Goal: Task Accomplishment & Management: Use online tool/utility

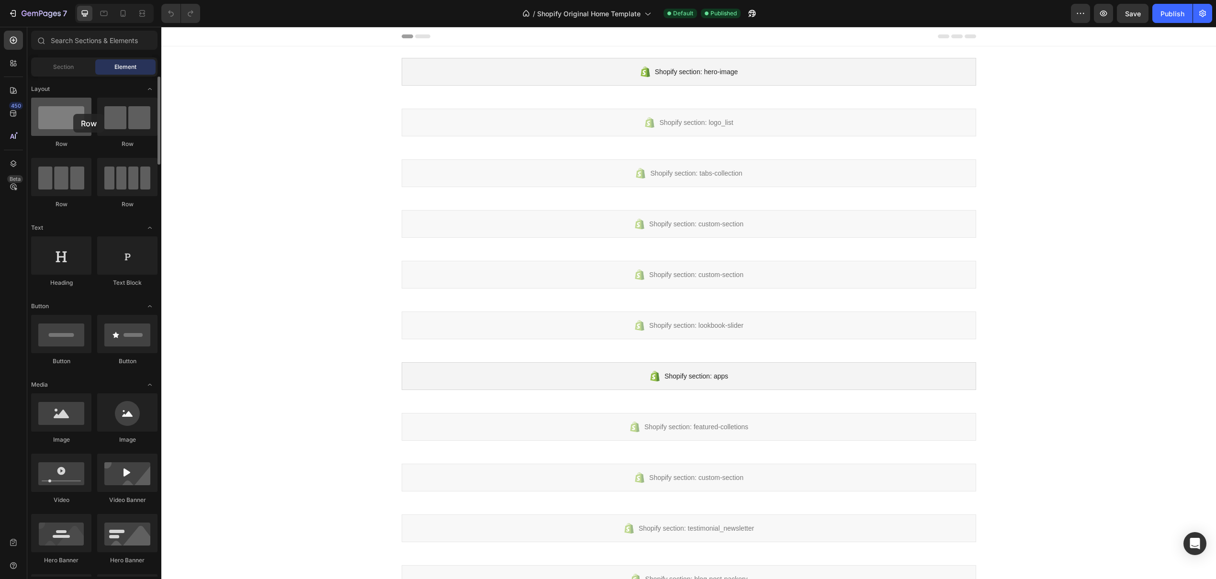
drag, startPoint x: 52, startPoint y: 119, endPoint x: 66, endPoint y: 101, distance: 22.2
click at [68, 113] on div at bounding box center [61, 117] width 60 height 38
click at [56, 72] on div "Section" at bounding box center [63, 66] width 60 height 15
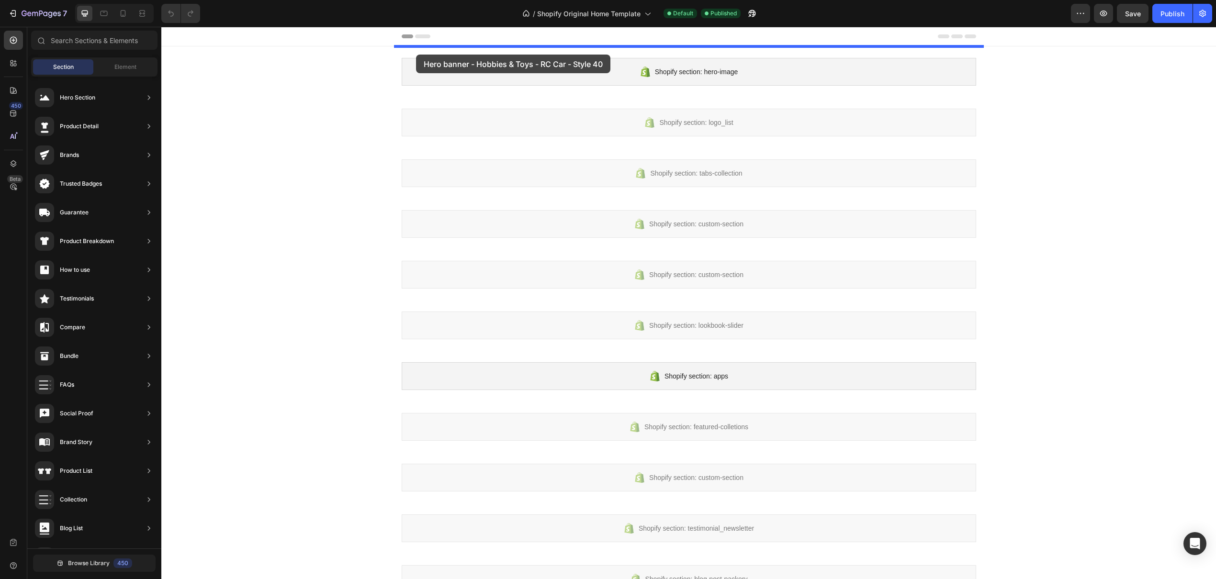
drag, startPoint x: 390, startPoint y: 121, endPoint x: 416, endPoint y: 55, distance: 71.1
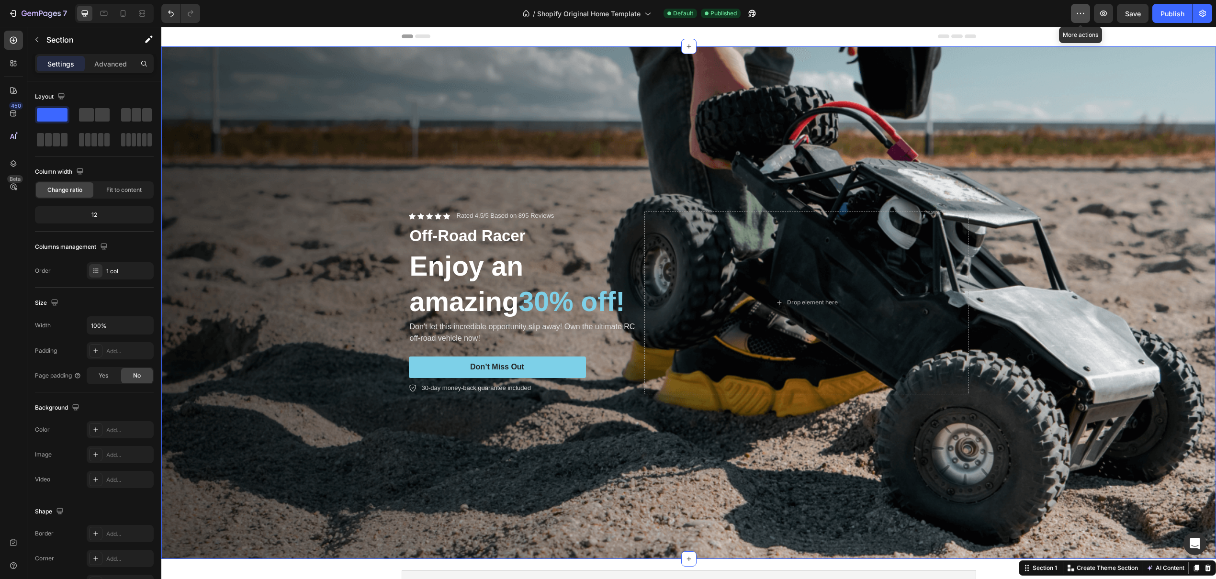
click at [1079, 14] on icon "button" at bounding box center [1081, 14] width 10 height 10
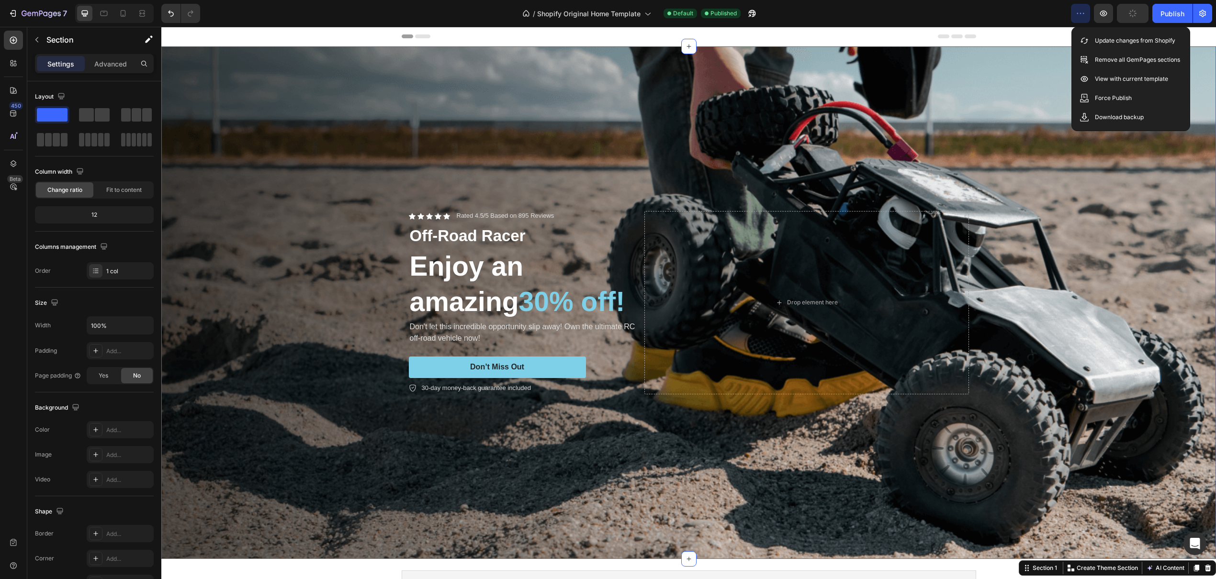
drag, startPoint x: 1009, startPoint y: 13, endPoint x: 1092, endPoint y: 15, distance: 83.3
click at [1009, 13] on div "/ Shopify Original Home Template Default Published" at bounding box center [639, 13] width 863 height 19
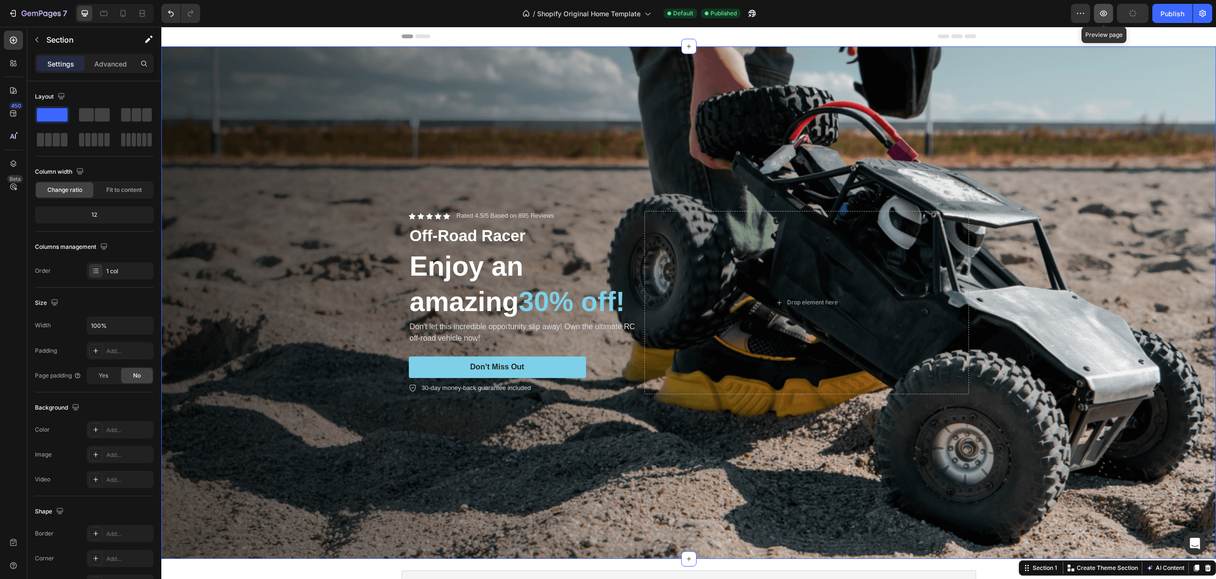
click at [1100, 12] on icon "button" at bounding box center [1104, 14] width 10 height 10
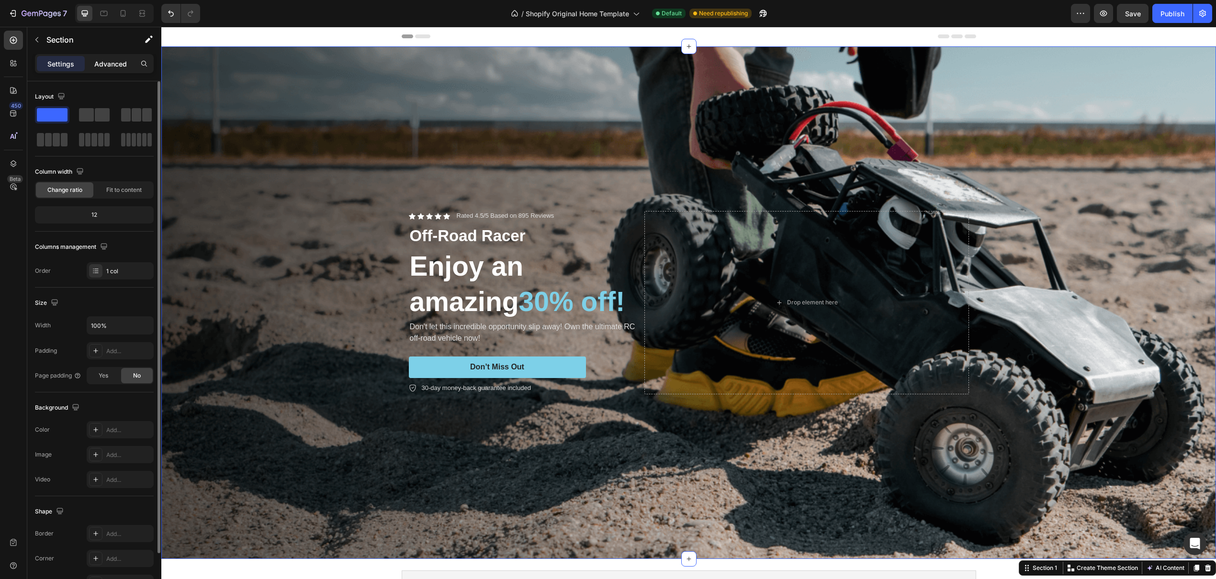
click at [109, 68] on p "Advanced" at bounding box center [110, 64] width 33 height 10
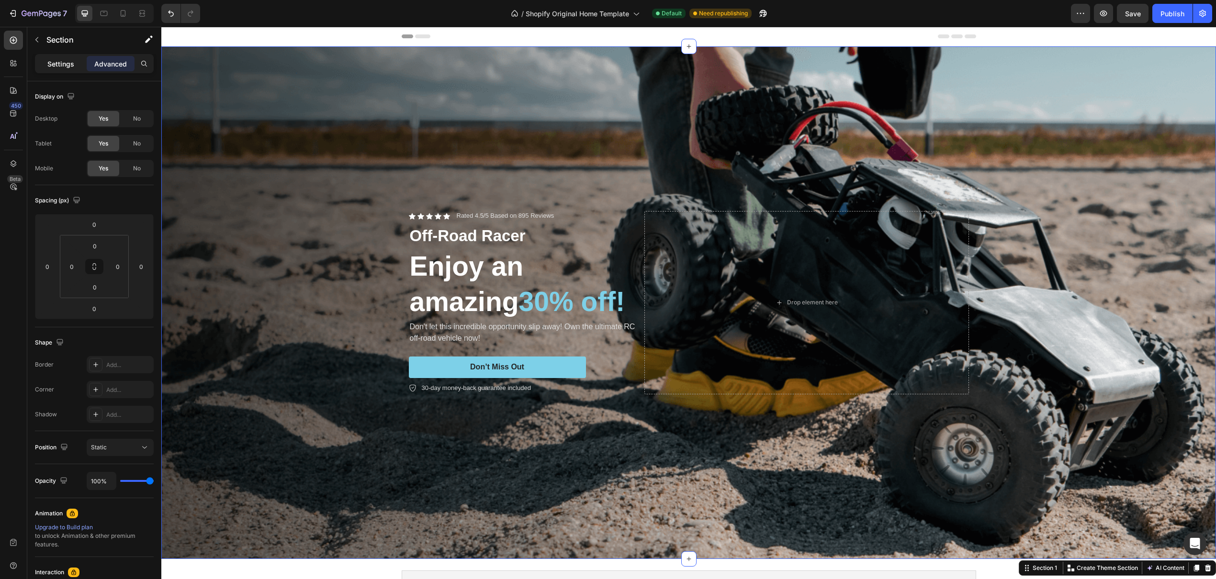
click at [61, 66] on p "Settings" at bounding box center [60, 64] width 27 height 10
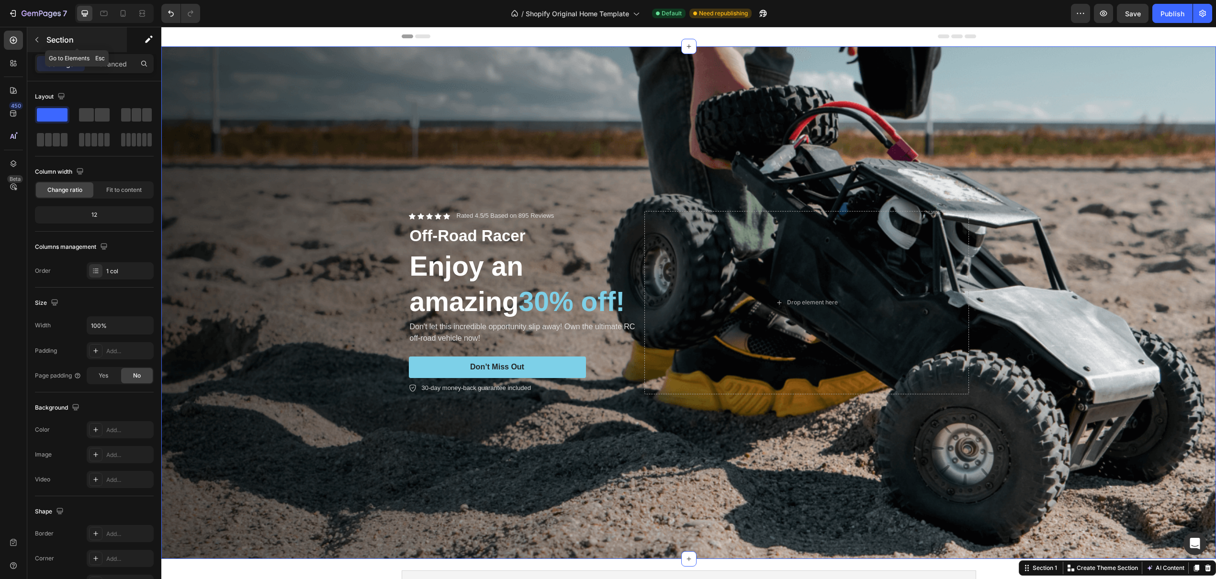
click at [39, 34] on button "button" at bounding box center [36, 39] width 15 height 15
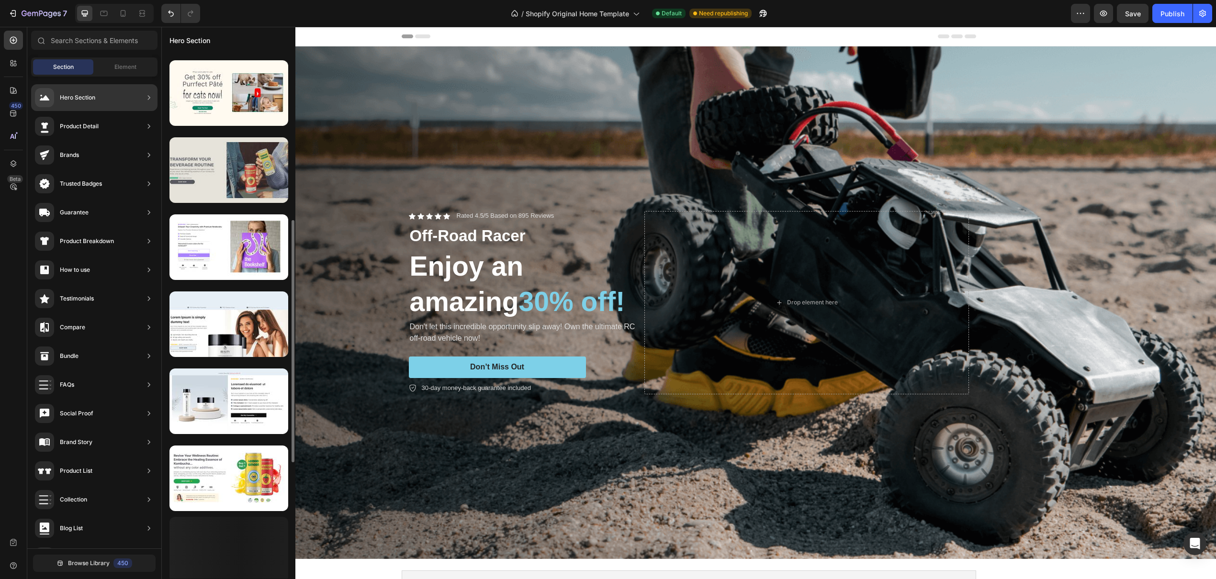
scroll to position [384, 0]
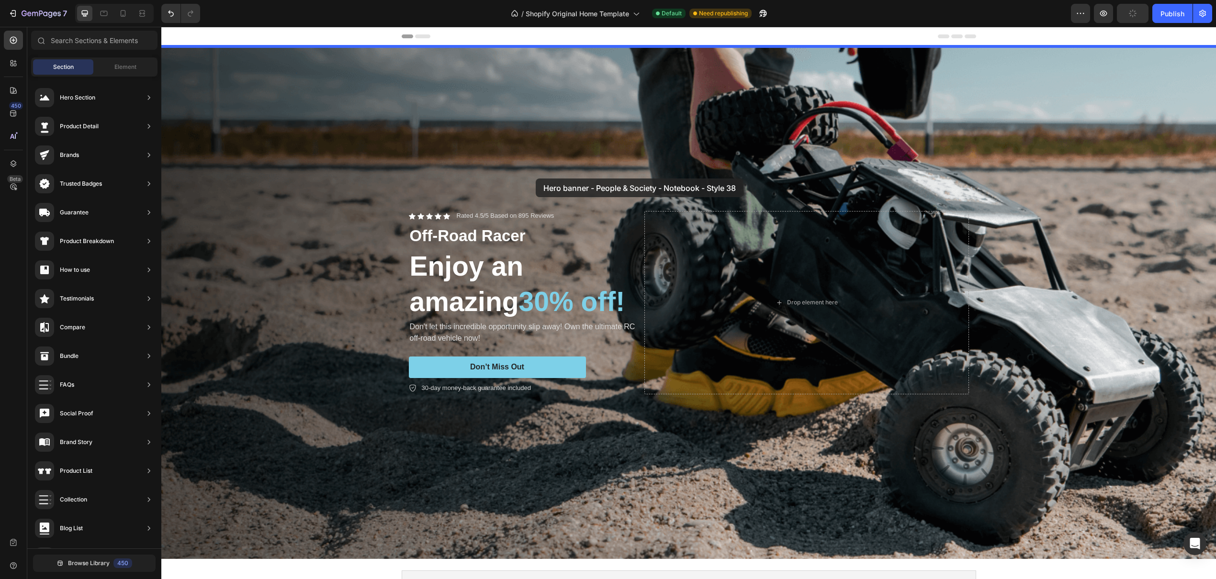
drag, startPoint x: 381, startPoint y: 206, endPoint x: 536, endPoint y: 179, distance: 157.0
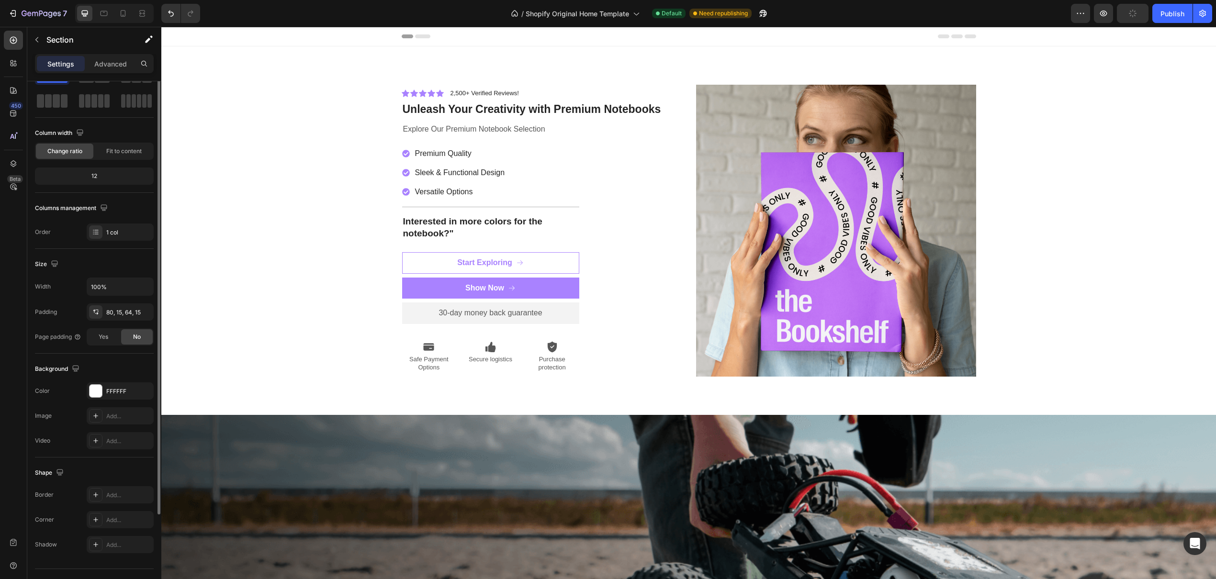
scroll to position [0, 0]
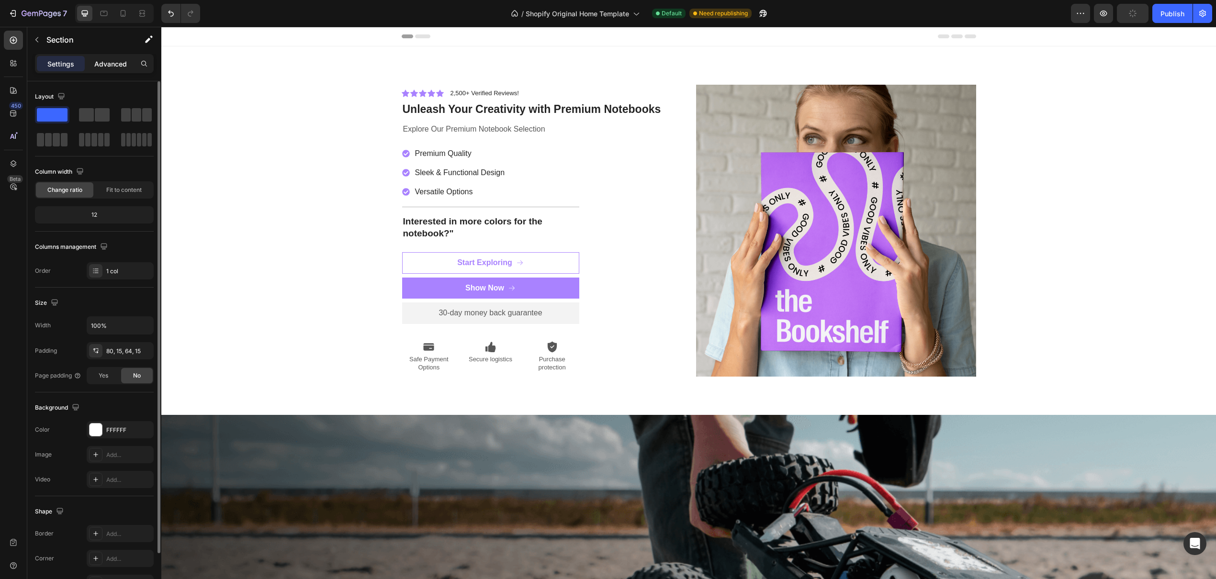
click at [104, 67] on p "Advanced" at bounding box center [110, 64] width 33 height 10
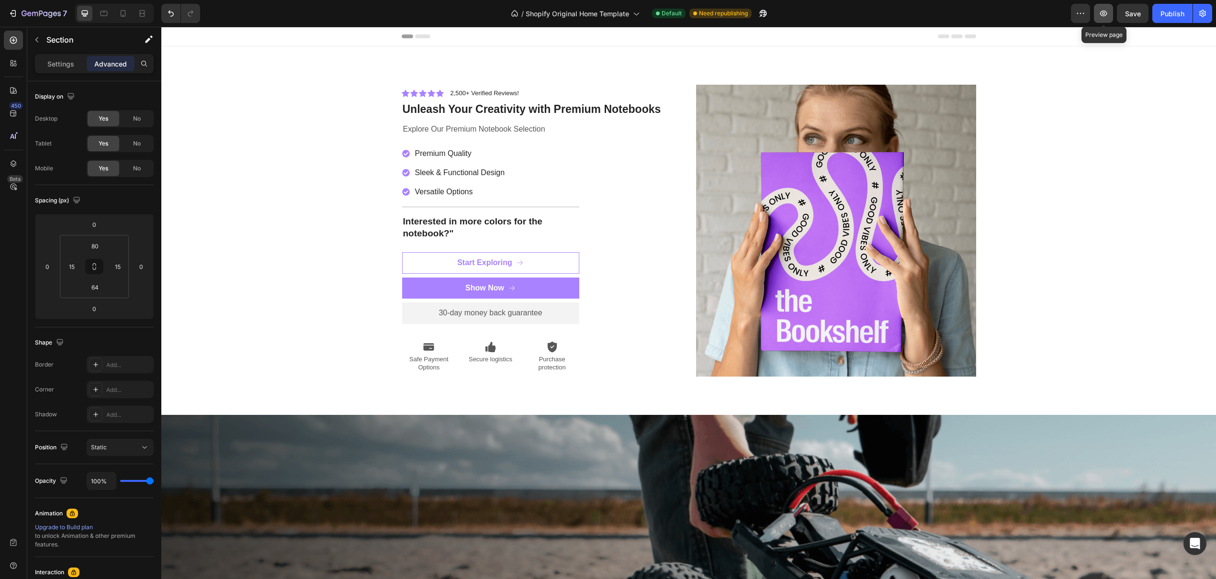
click at [1101, 14] on icon "button" at bounding box center [1103, 14] width 7 height 6
click at [29, 37] on button "button" at bounding box center [36, 39] width 15 height 15
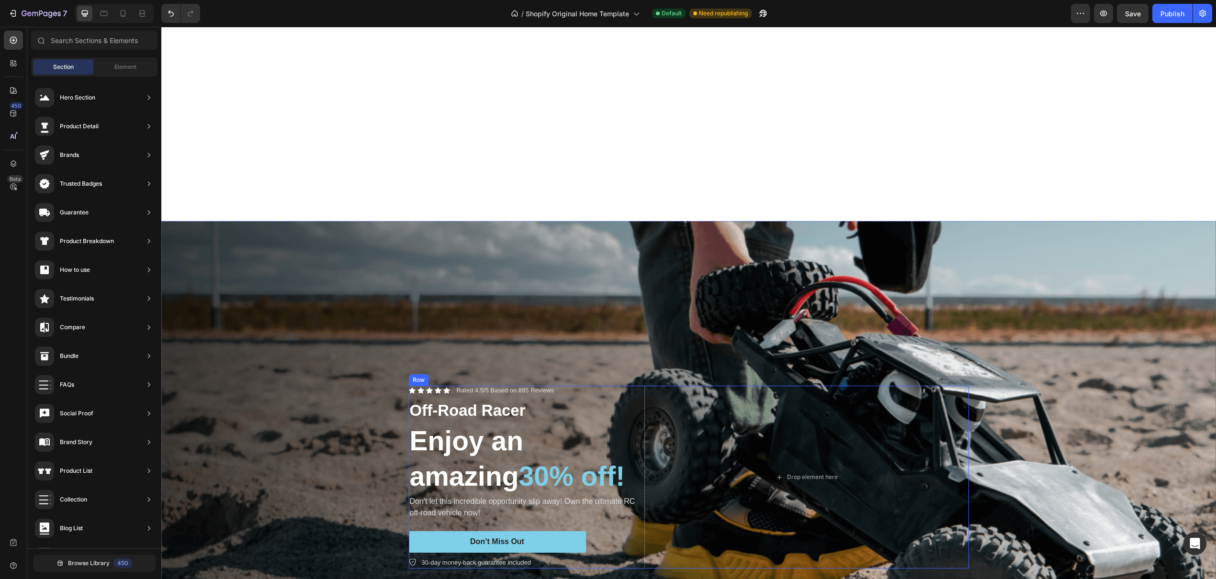
scroll to position [492, 0]
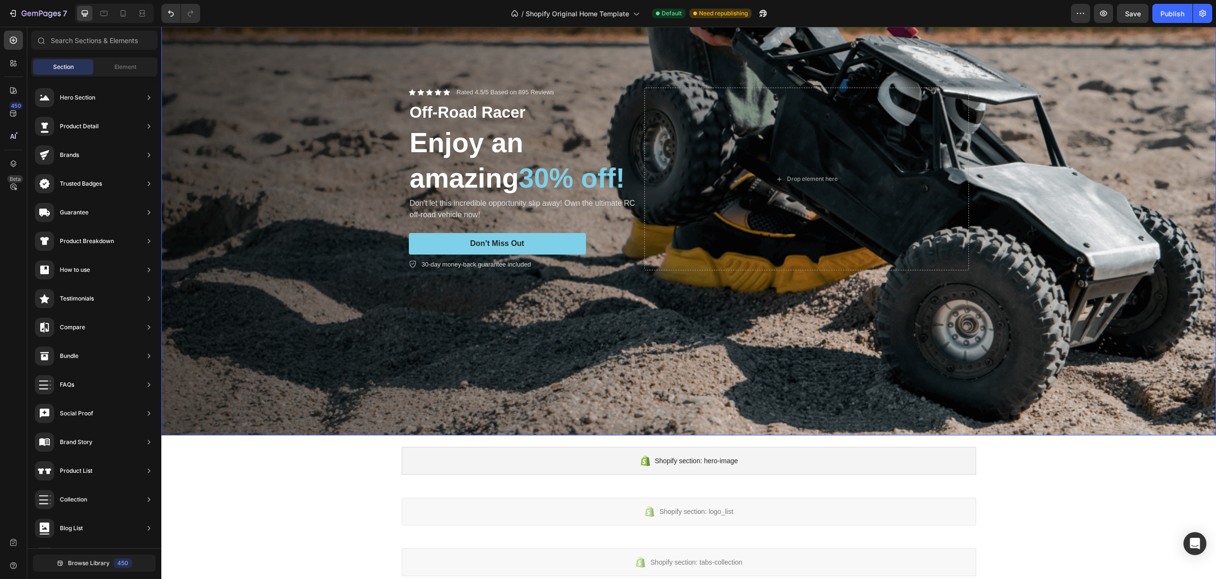
click at [319, 112] on div "Background Image" at bounding box center [688, 179] width 1055 height 513
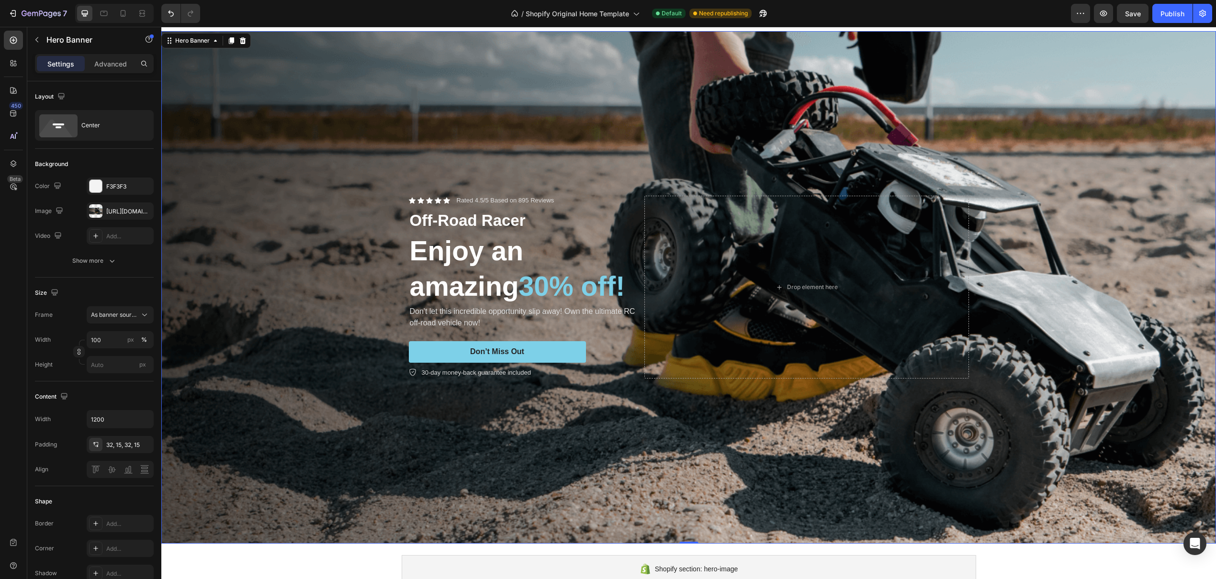
scroll to position [367, 0]
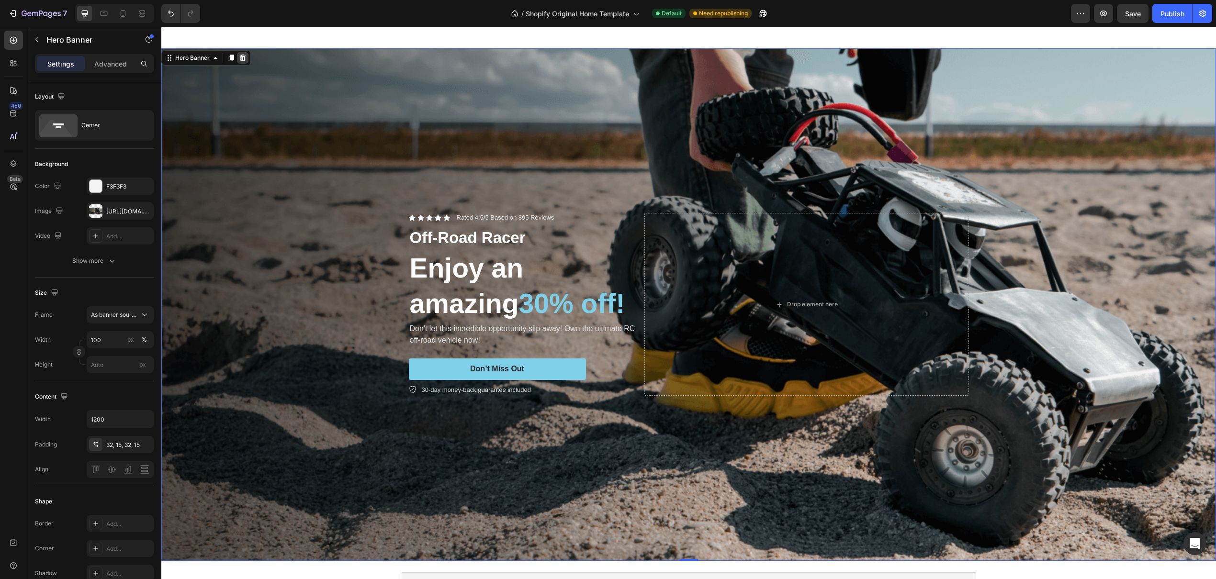
click at [239, 57] on icon at bounding box center [243, 58] width 8 height 8
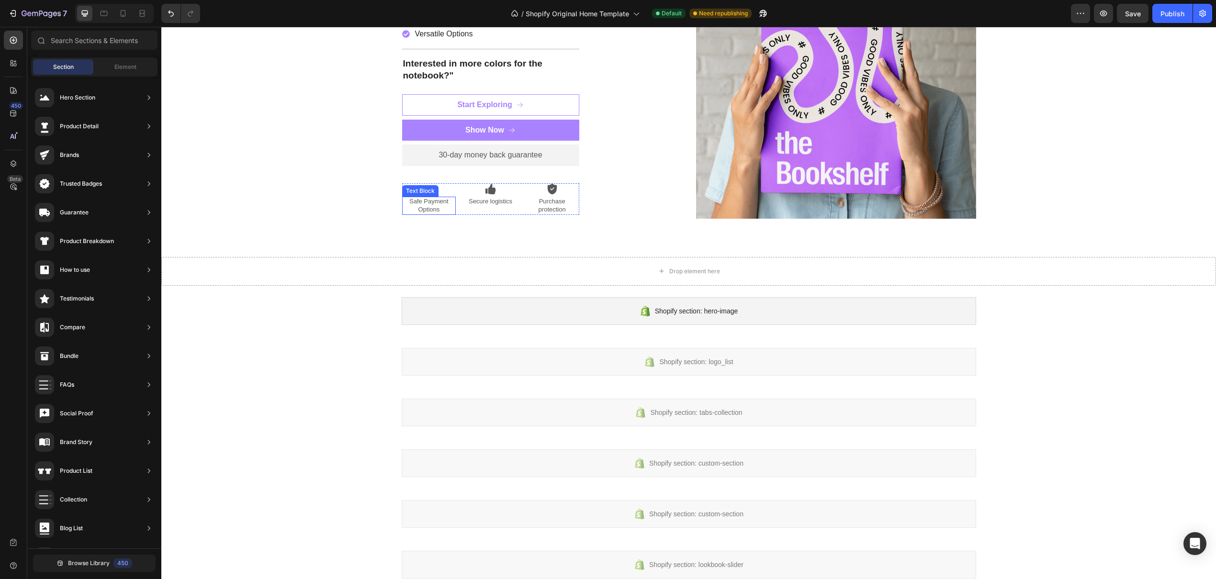
scroll to position [146, 0]
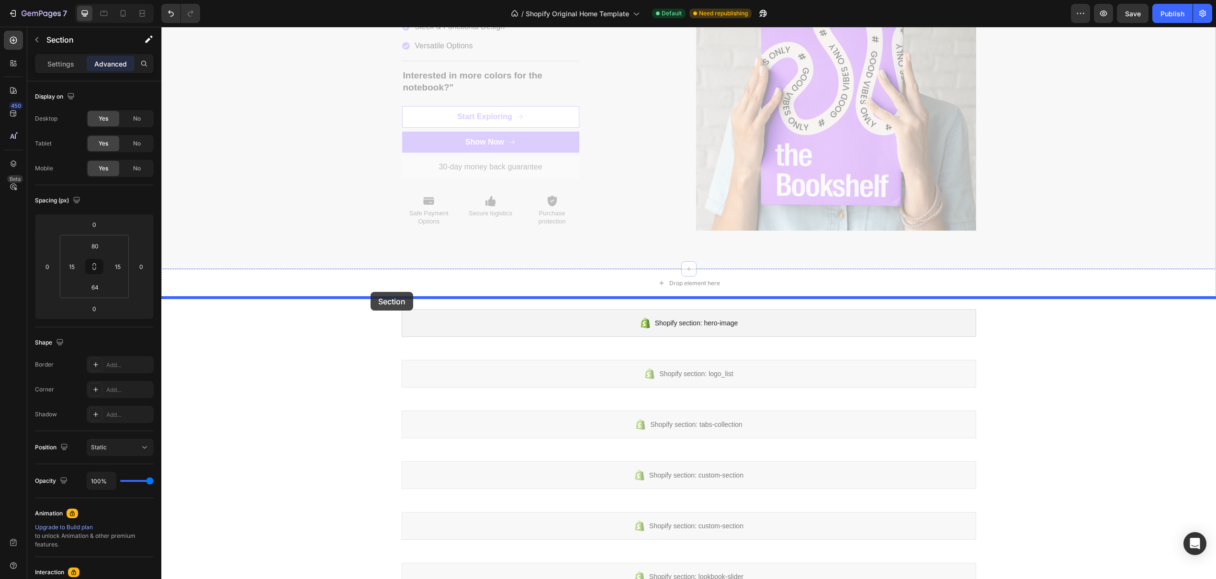
drag, startPoint x: 348, startPoint y: 154, endPoint x: 364, endPoint y: 292, distance: 138.8
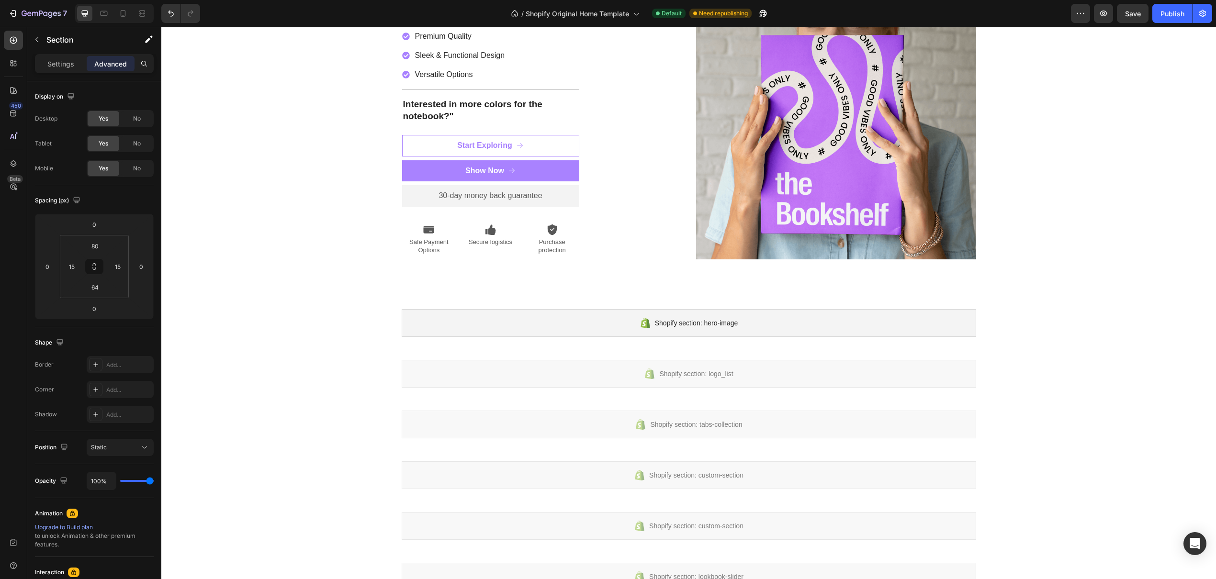
scroll to position [0, 0]
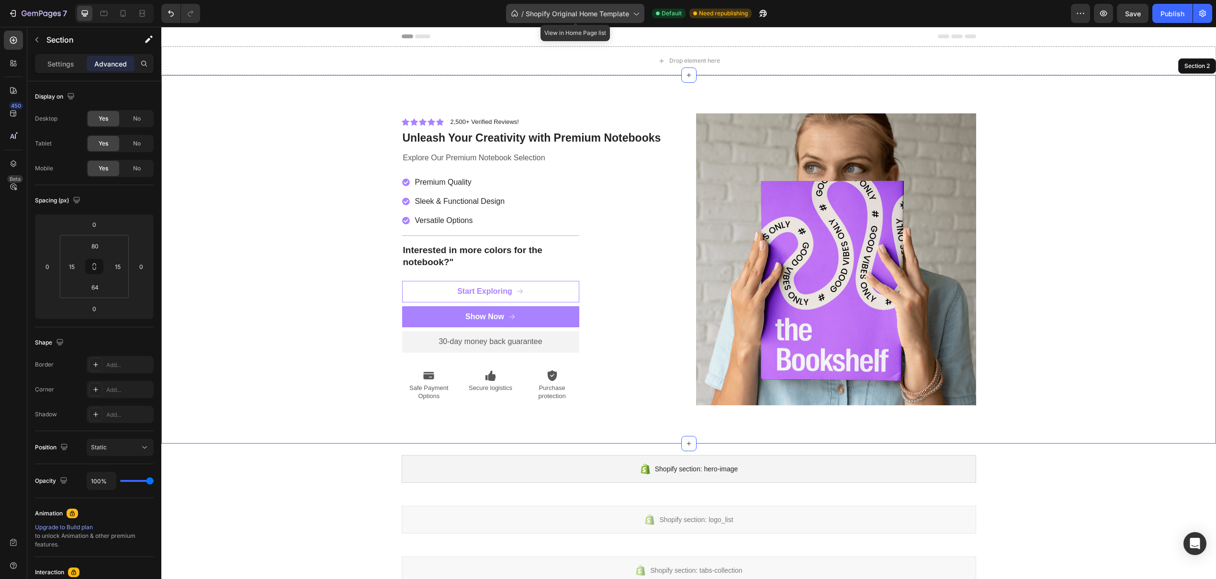
click at [634, 13] on icon at bounding box center [636, 14] width 5 height 3
drag, startPoint x: 255, startPoint y: 173, endPoint x: 249, endPoint y: 171, distance: 6.2
click at [254, 173] on div "Icon Icon Icon Icon Icon Icon List 2,500+ Verified Reviews! Text Block Row Unle…" at bounding box center [689, 263] width 1040 height 300
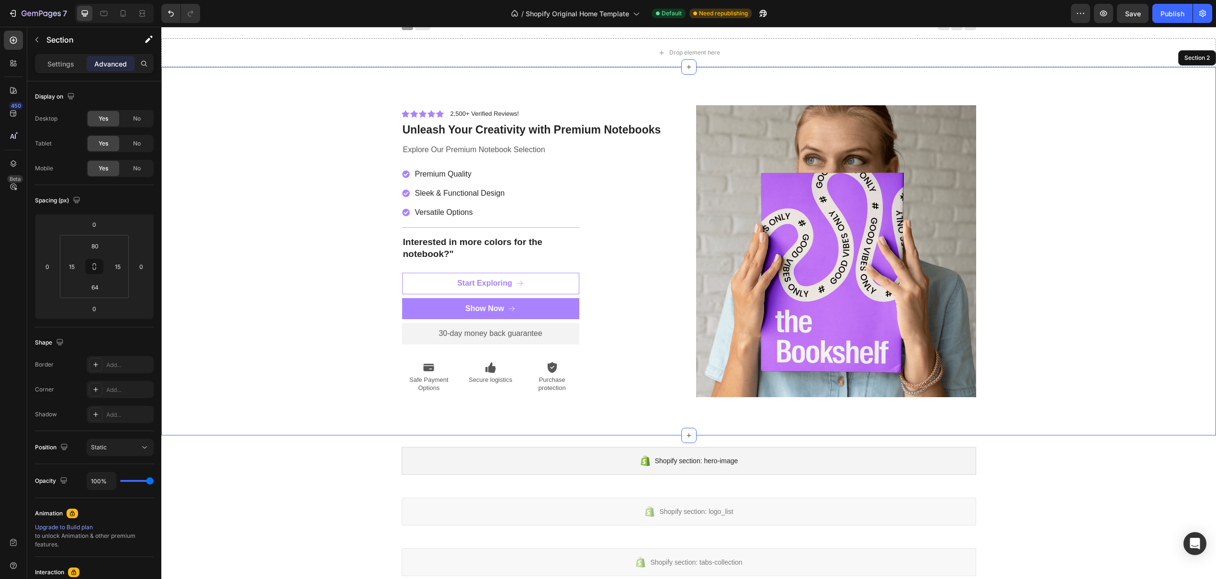
scroll to position [101, 0]
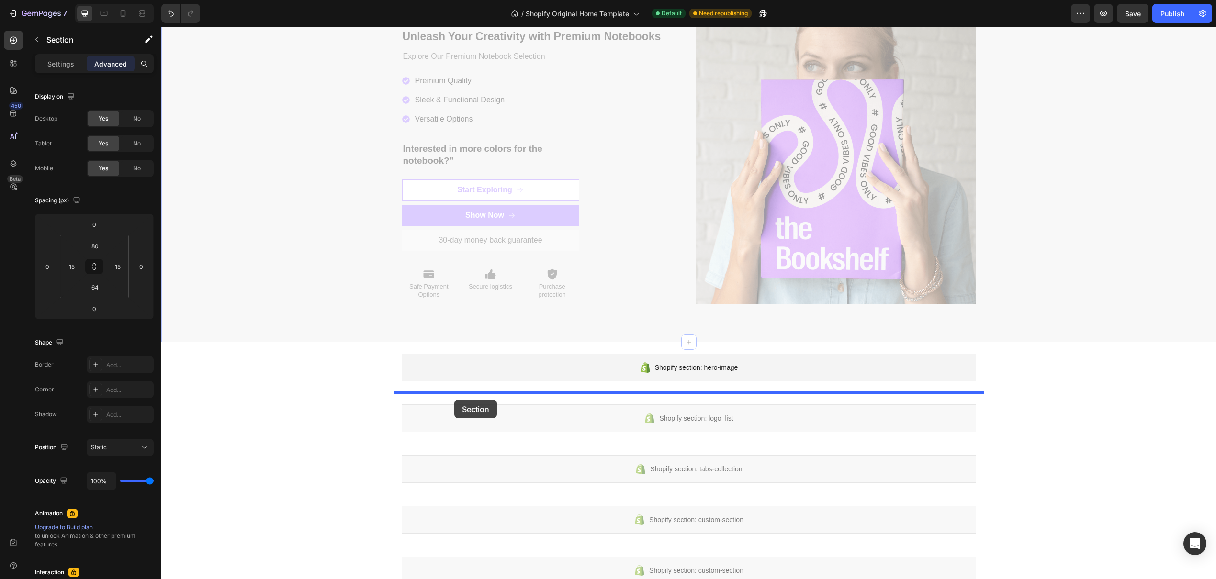
drag, startPoint x: 272, startPoint y: 138, endPoint x: 454, endPoint y: 400, distance: 318.7
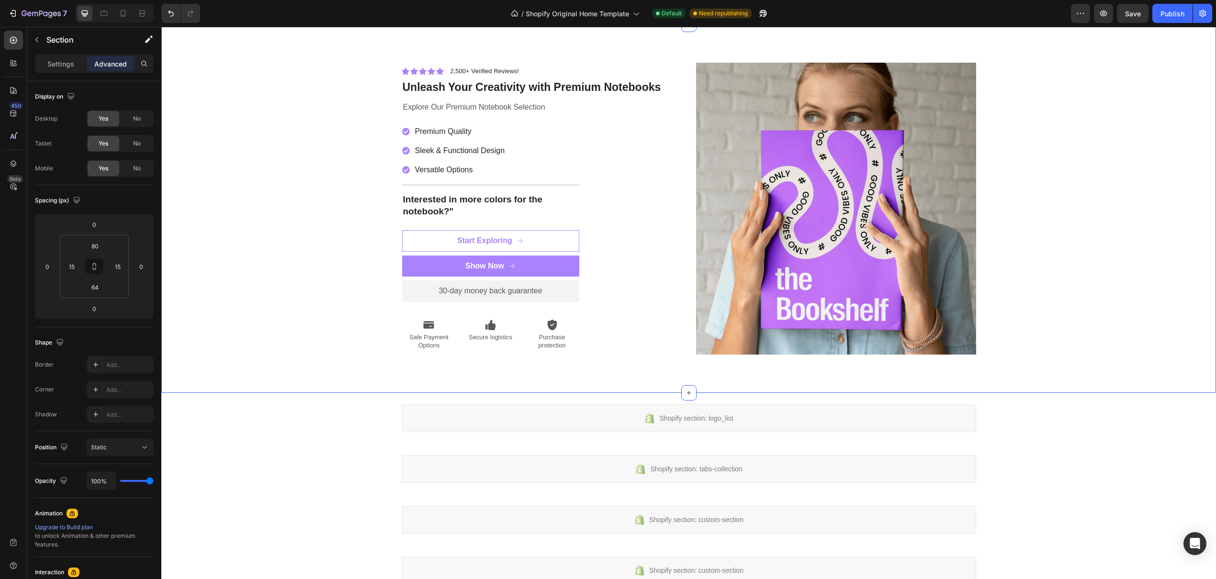
scroll to position [0, 0]
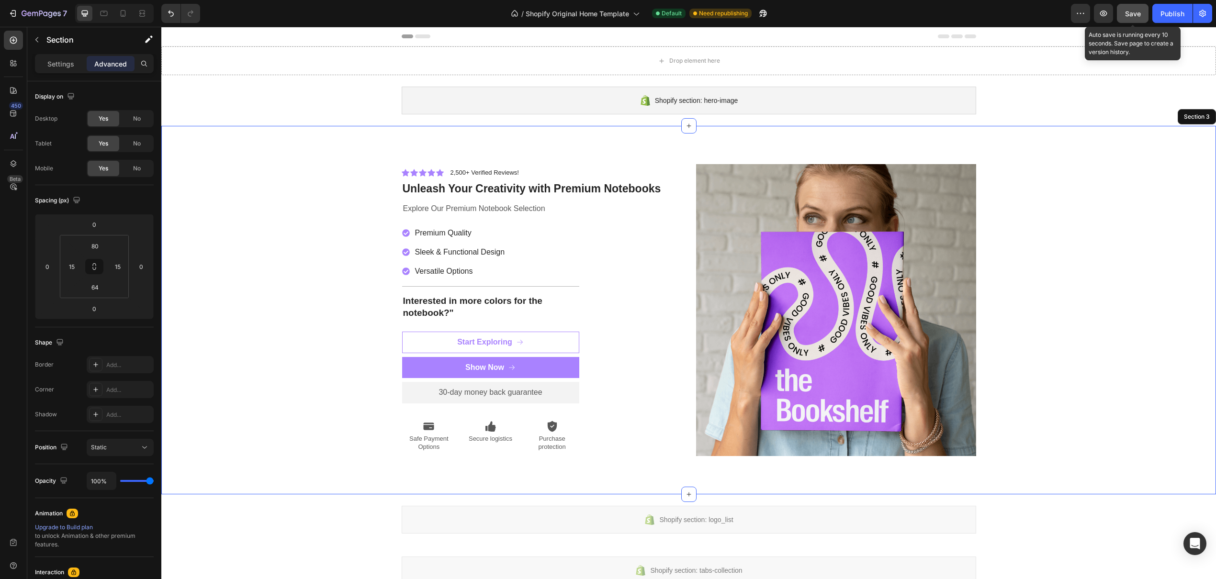
click at [1137, 15] on span "Save" at bounding box center [1133, 14] width 16 height 8
click at [1172, 14] on div "Publish" at bounding box center [1172, 14] width 24 height 10
click at [1083, 13] on icon "button" at bounding box center [1083, 13] width 1 height 1
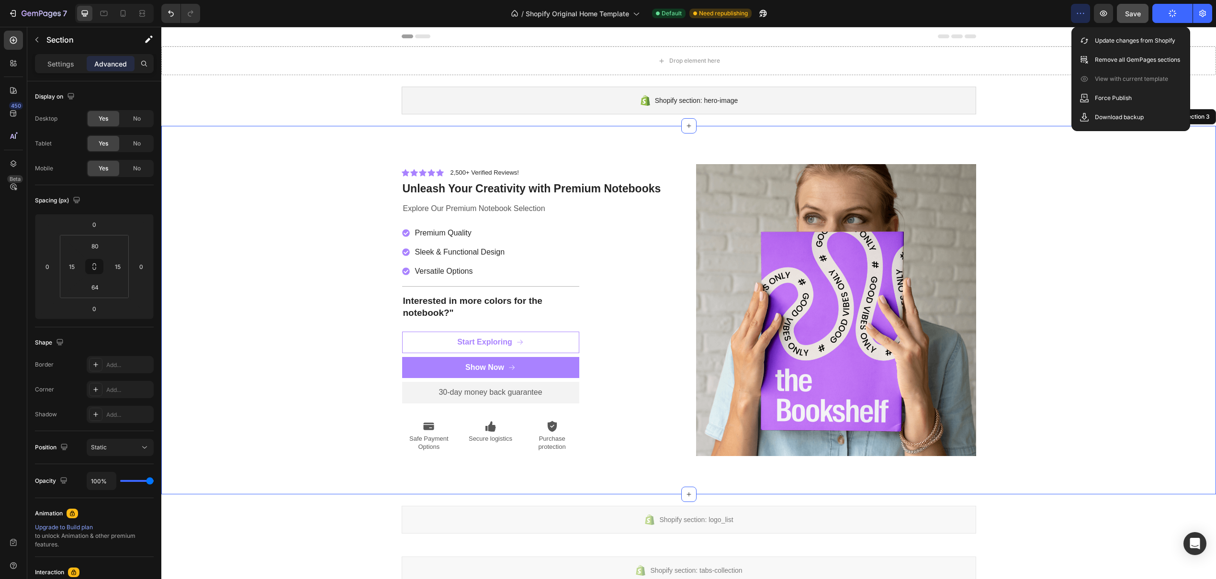
click at [1049, 11] on div "/ Shopify Original Home Template Default Need republishing" at bounding box center [639, 13] width 863 height 19
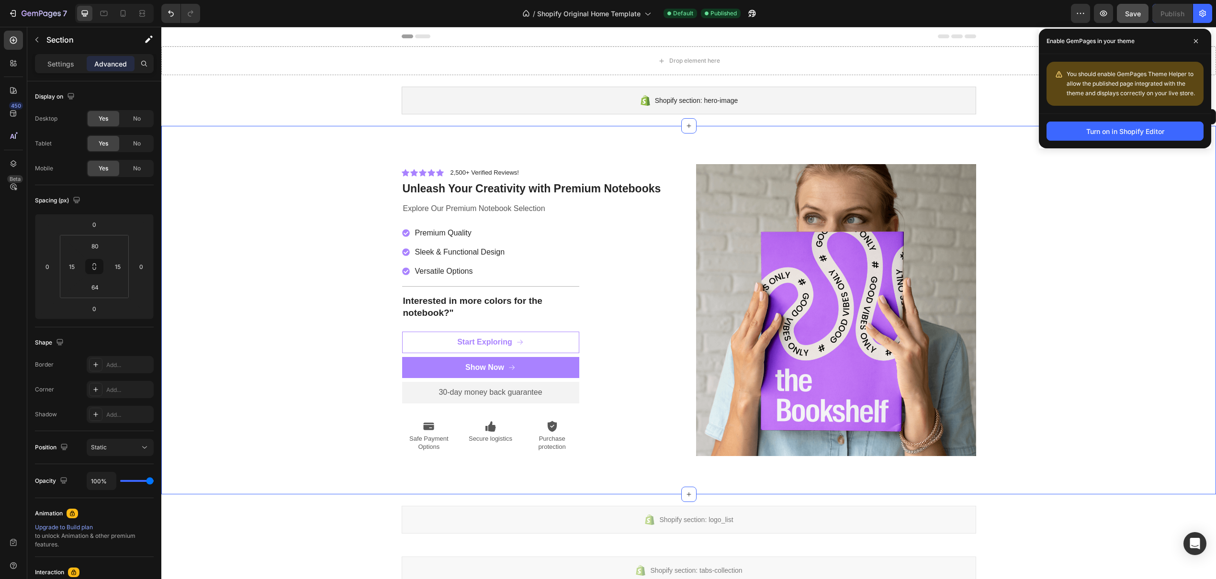
click at [1071, 236] on div "Icon Icon Icon Icon Icon Icon List 2,500+ Verified Reviews! Text Block Row Unle…" at bounding box center [689, 314] width 1040 height 300
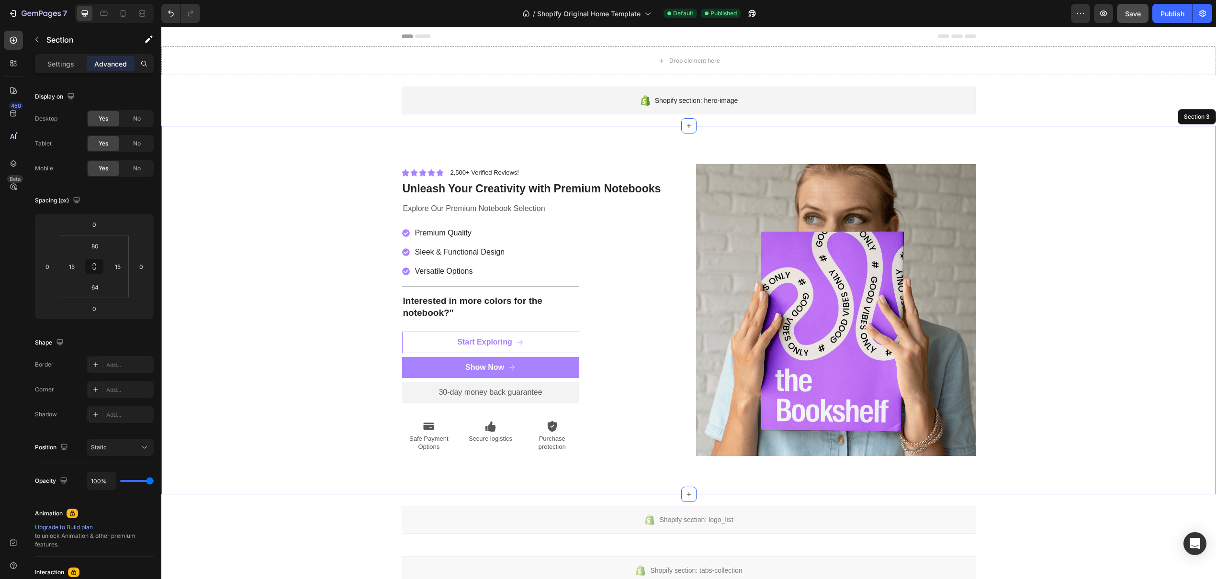
click at [309, 219] on div "Icon Icon Icon Icon Icon Icon List 2,500+ Verified Reviews! Text Block Row Unle…" at bounding box center [689, 314] width 1040 height 300
click at [295, 204] on div "Icon Icon Icon Icon Icon Icon List 2,500+ Verified Reviews! Text Block Row Unle…" at bounding box center [689, 314] width 1040 height 300
click at [1186, 118] on div "Section 3" at bounding box center [1197, 117] width 30 height 9
click at [1156, 200] on div "Icon Icon Icon Icon Icon Icon List 2,500+ Verified Reviews! Text Block Row Unle…" at bounding box center [689, 314] width 1040 height 300
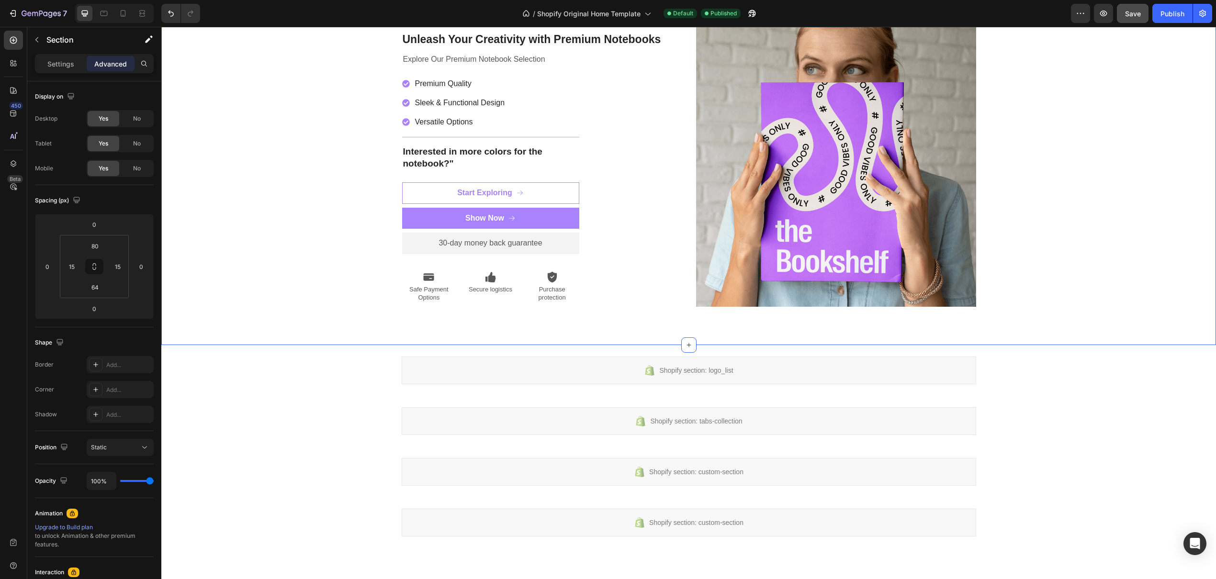
scroll to position [162, 0]
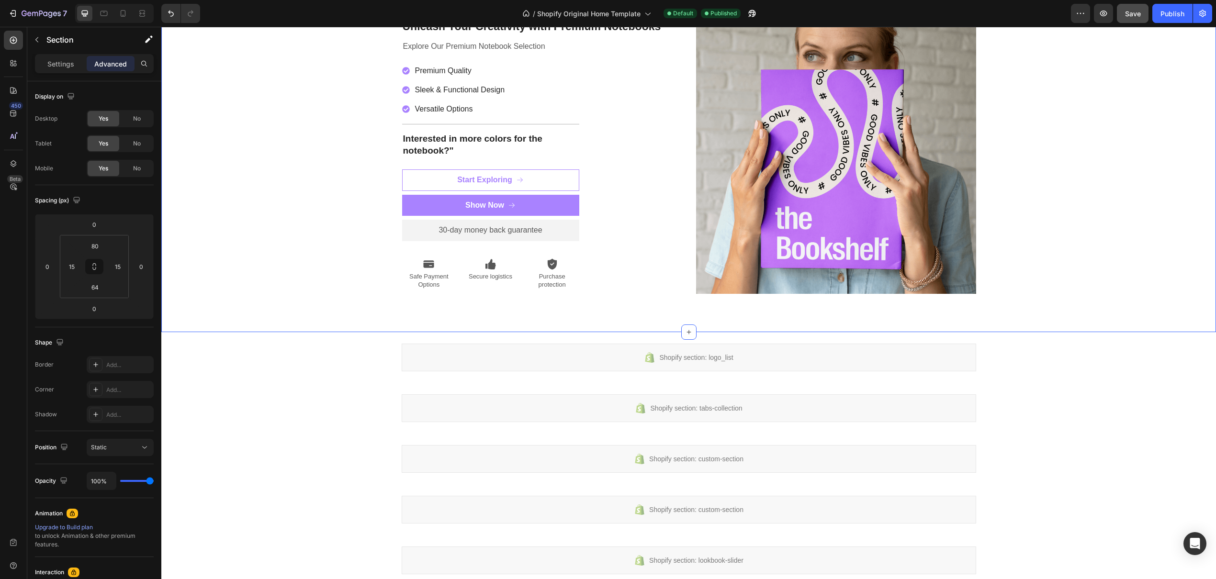
click at [323, 196] on div "Icon Icon Icon Icon Icon Icon List 2,500+ Verified Reviews! Text Block Row Unle…" at bounding box center [689, 152] width 1040 height 300
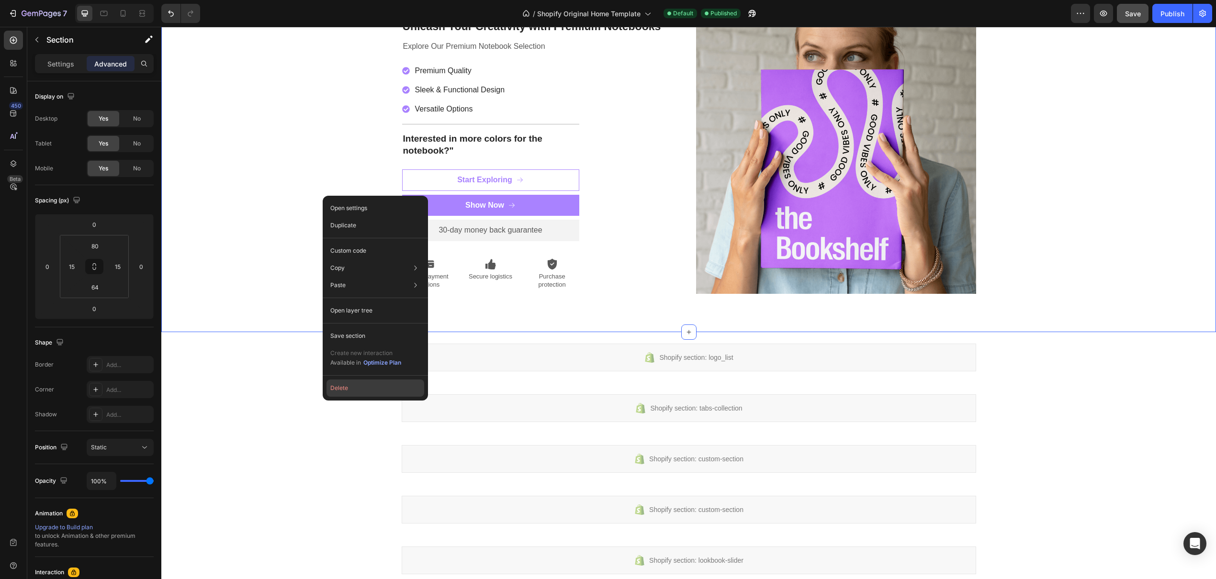
click at [348, 387] on button "Delete" at bounding box center [376, 388] width 98 height 17
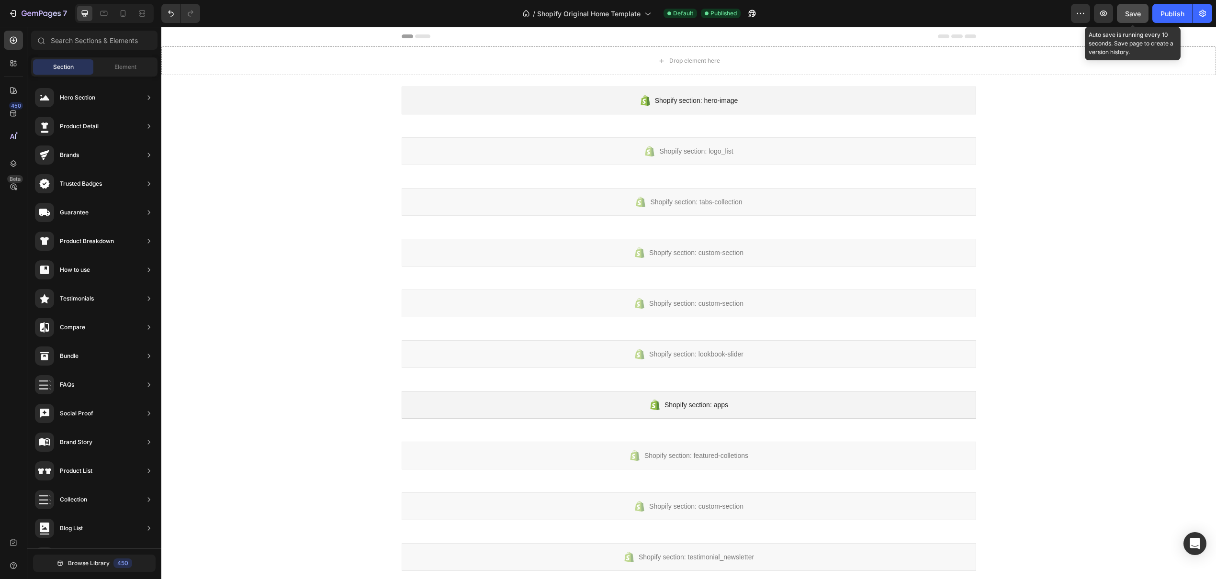
click at [1140, 16] on span "Save" at bounding box center [1133, 14] width 16 height 8
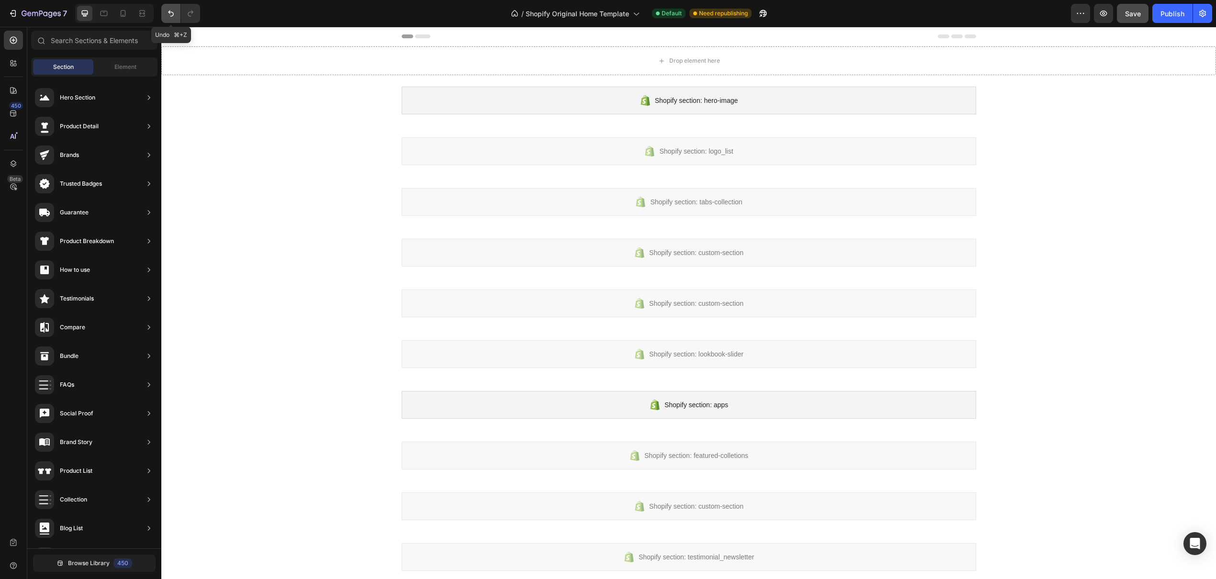
click at [172, 16] on icon "Undo/Redo" at bounding box center [171, 14] width 6 height 6
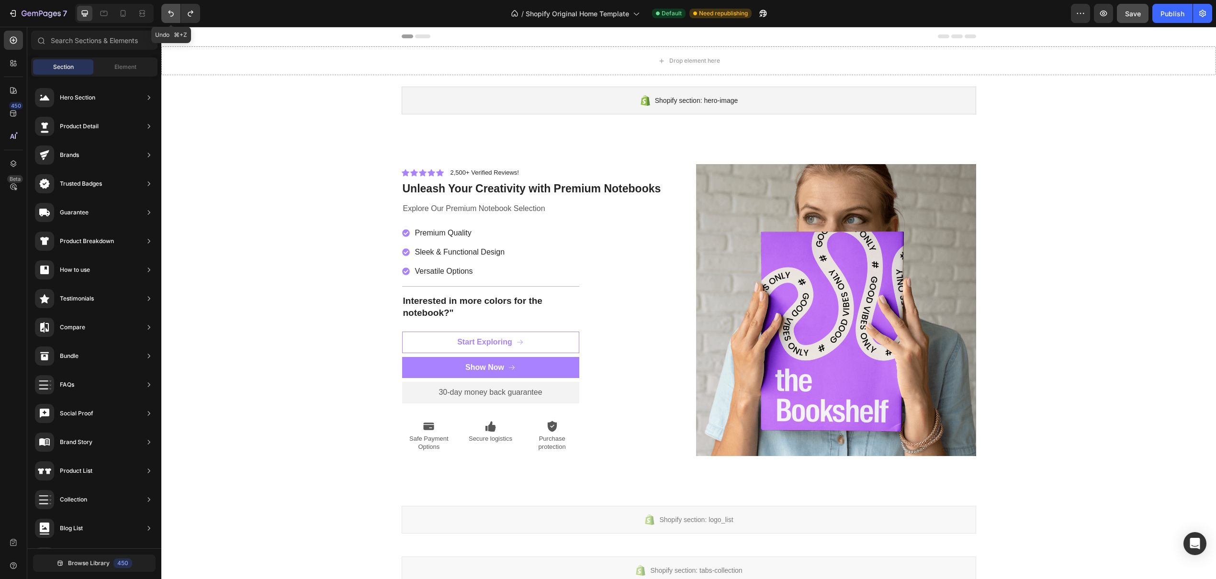
click at [172, 16] on icon "Undo/Redo" at bounding box center [171, 14] width 6 height 6
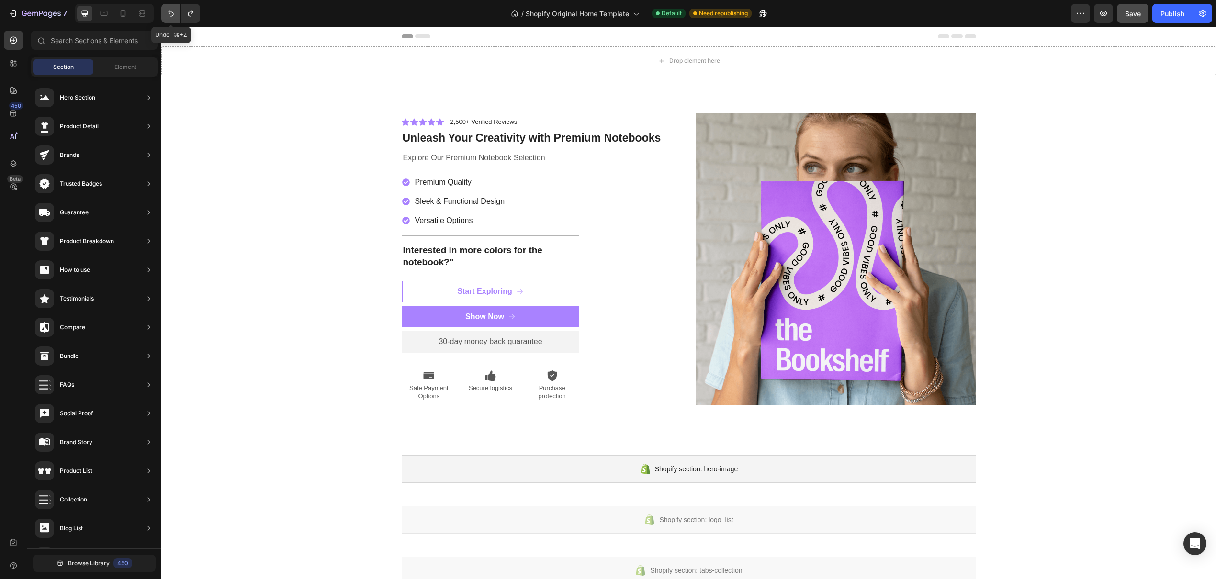
click at [172, 16] on icon "Undo/Redo" at bounding box center [171, 14] width 6 height 6
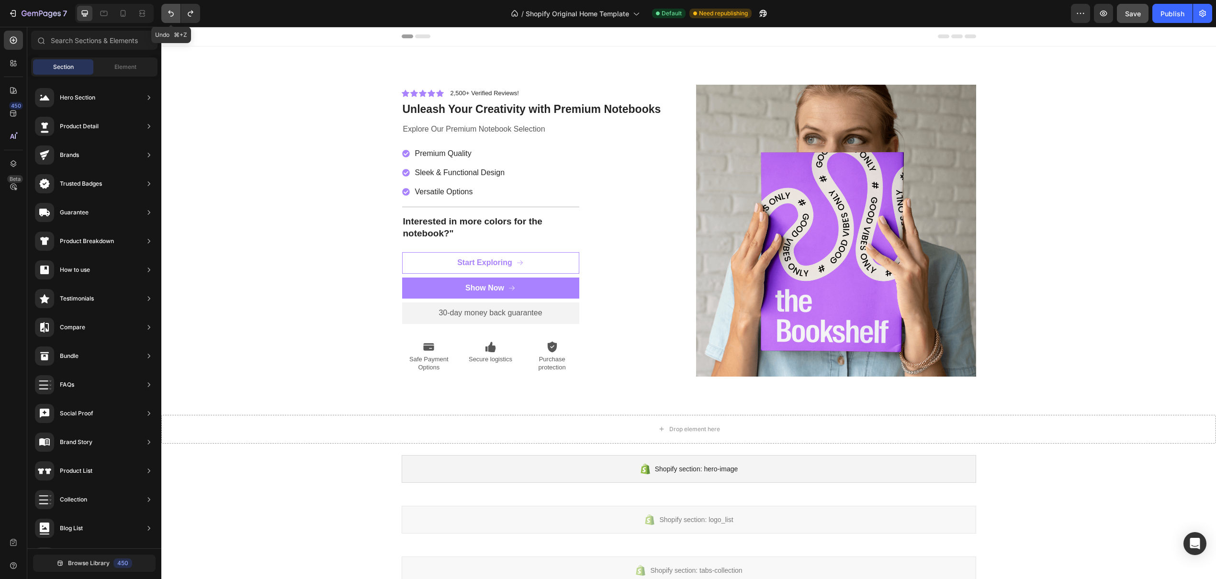
click at [172, 16] on icon "Undo/Redo" at bounding box center [171, 14] width 6 height 6
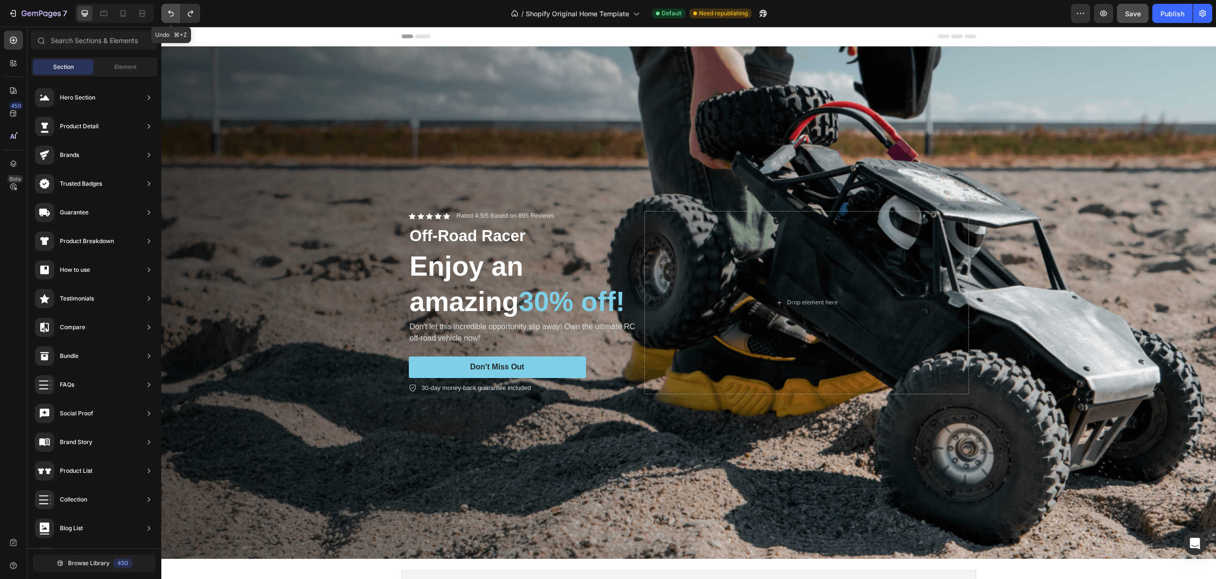
click at [172, 16] on icon "Undo/Redo" at bounding box center [171, 14] width 6 height 6
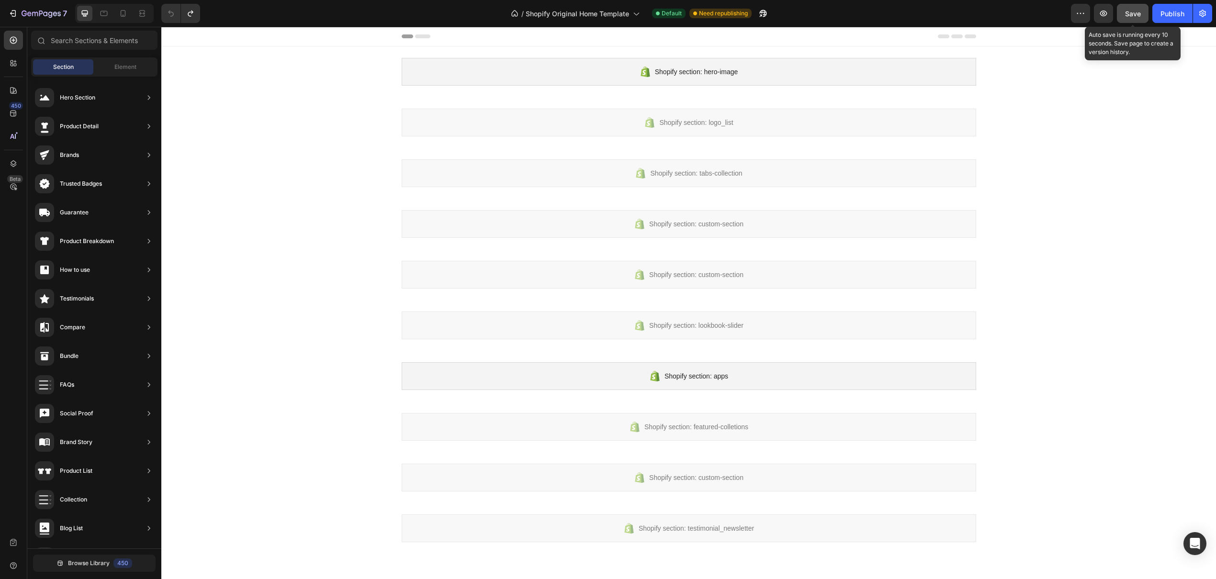
click at [1134, 16] on span "Save" at bounding box center [1133, 14] width 16 height 8
click at [1162, 13] on div "Publish" at bounding box center [1172, 14] width 24 height 10
